Goal: Check status: Check status

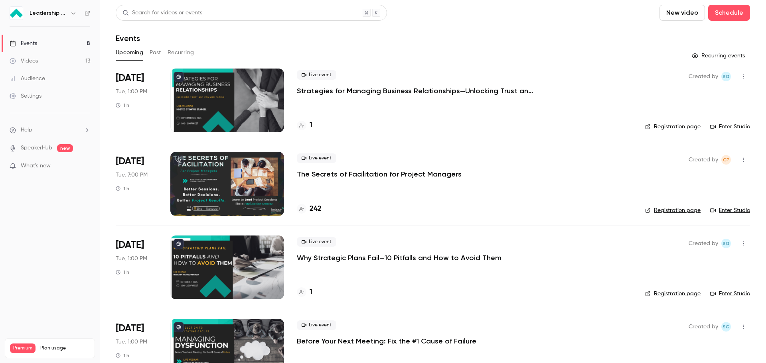
click at [152, 53] on button "Past" at bounding box center [156, 52] width 12 height 13
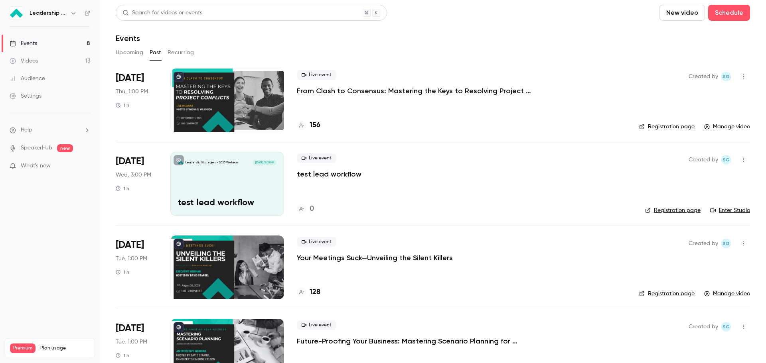
click at [127, 53] on button "Upcoming" at bounding box center [130, 52] width 28 height 13
